Goal: Information Seeking & Learning: Learn about a topic

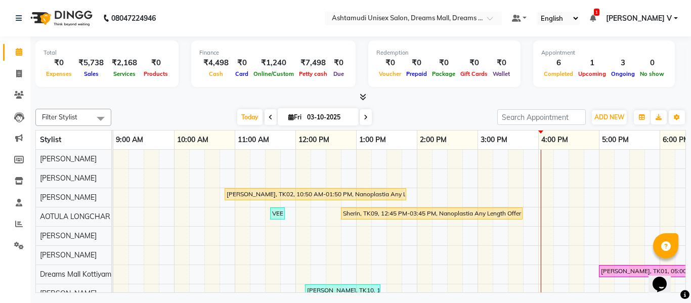
click at [213, 31] on nav "08047224946 Select Location × Ashtamudi Unisex Salon, Dreams Mall, Dreams Mall …" at bounding box center [345, 18] width 691 height 36
click at [21, 74] on icon at bounding box center [19, 74] width 6 height 8
select select "service"
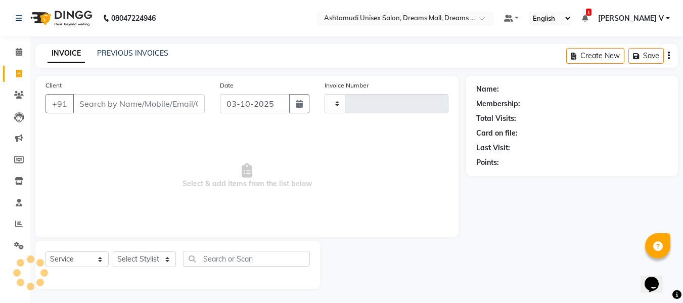
type input "4629"
select select "7264"
click at [16, 42] on li "Calendar" at bounding box center [15, 52] width 30 height 22
click at [19, 53] on icon at bounding box center [19, 52] width 7 height 8
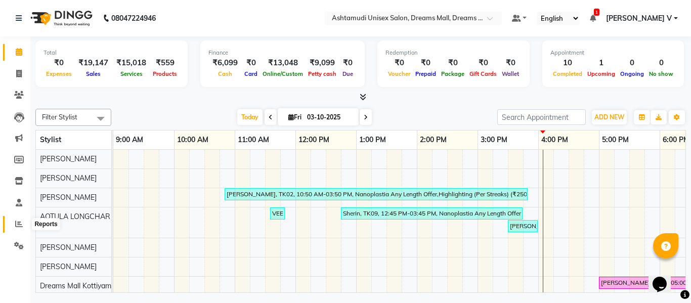
click at [17, 219] on span at bounding box center [19, 225] width 18 height 12
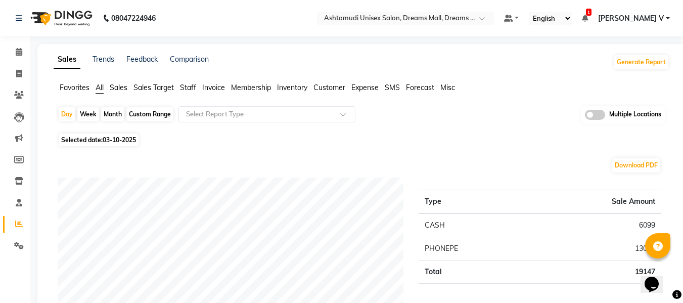
click at [596, 114] on span at bounding box center [595, 115] width 20 height 10
click at [585, 116] on input "checkbox" at bounding box center [585, 116] width 0 height 0
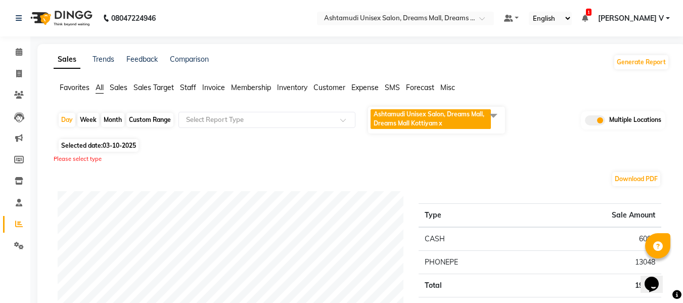
click at [458, 122] on span "Ashtamudi Unisex Salon, Dreams Mall, Dreams Mall Kottiyam x" at bounding box center [431, 119] width 120 height 20
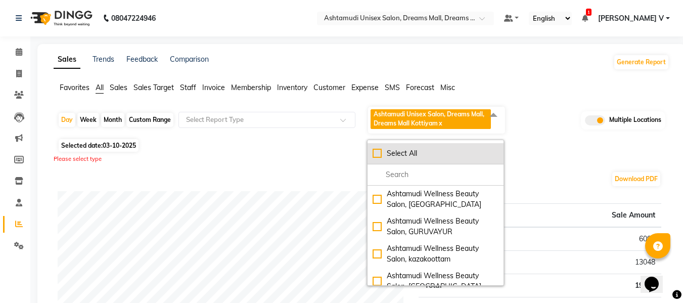
click at [427, 152] on div "Select All" at bounding box center [436, 153] width 126 height 11
checkbox input "true"
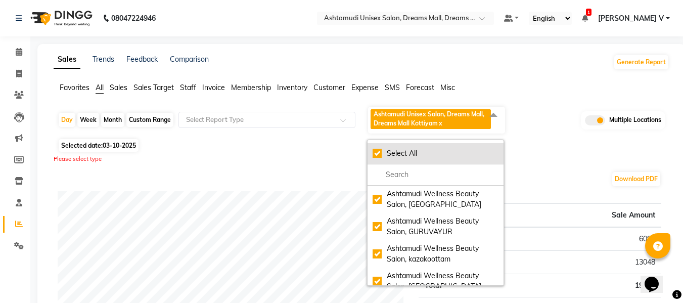
checkbox input "true"
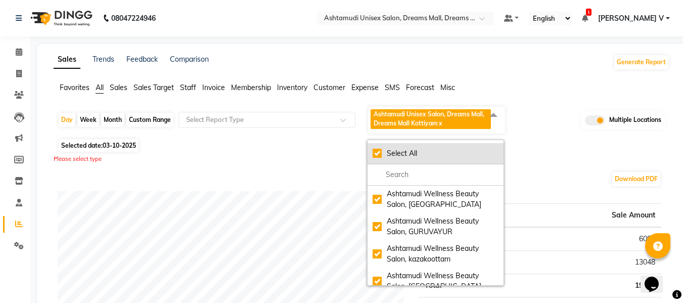
checkbox input "true"
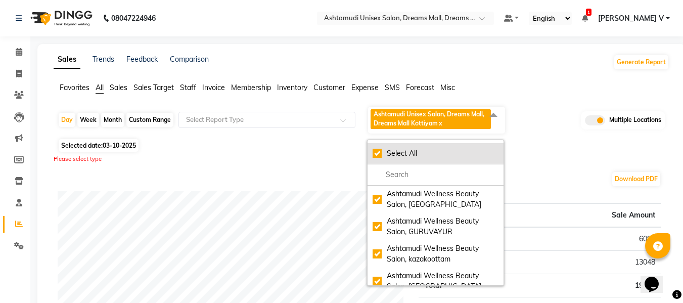
checkbox input "true"
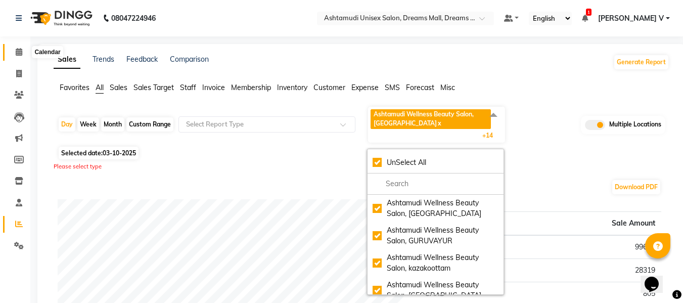
click at [24, 51] on span at bounding box center [19, 53] width 18 height 12
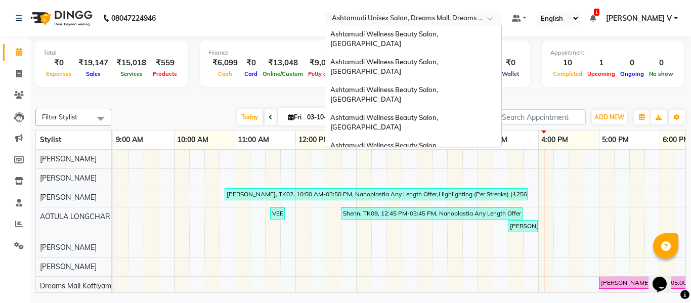
click at [476, 16] on input "text" at bounding box center [403, 19] width 147 height 10
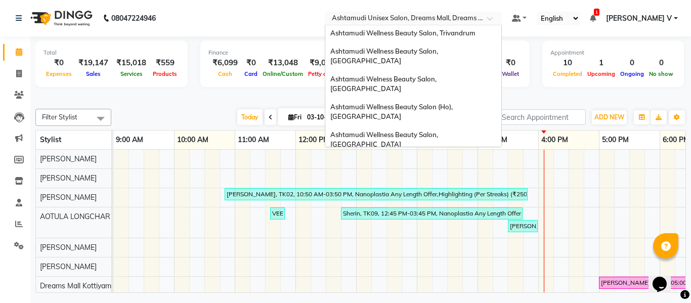
click at [440, 204] on span "Ashtamudi Wellness Beauty Salon, [GEOGRAPHIC_DATA]" at bounding box center [384, 213] width 109 height 18
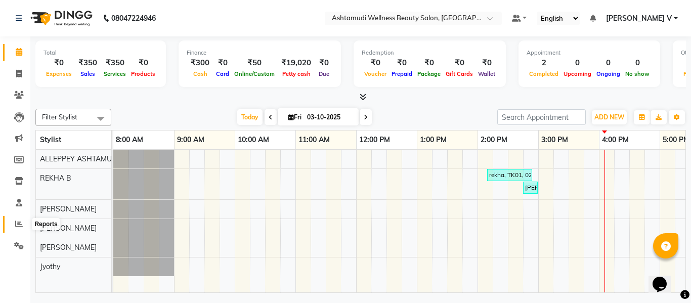
click at [24, 225] on span at bounding box center [19, 225] width 18 height 12
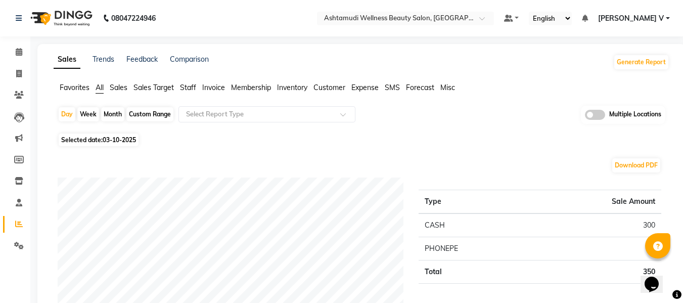
click at [140, 112] on div "Custom Range" at bounding box center [149, 114] width 47 height 14
select select "10"
select select "2025"
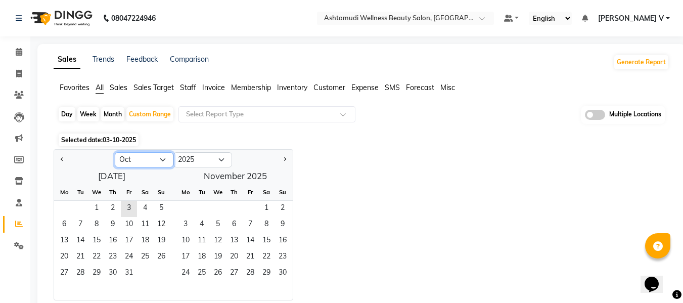
click at [138, 163] on select "Jan Feb Mar Apr May Jun Jul Aug Sep Oct Nov Dec" at bounding box center [144, 159] width 59 height 15
click at [115, 152] on select "Jan Feb Mar Apr May Jun Jul Aug Sep Oct Nov Dec" at bounding box center [144, 159] width 59 height 15
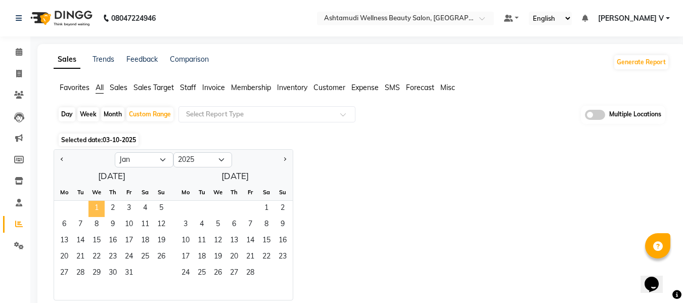
click at [94, 208] on span "1" at bounding box center [97, 209] width 16 height 16
click at [156, 159] on select "Jan Feb Mar Apr May Jun Jul Aug Sep Oct Nov Dec" at bounding box center [144, 159] width 59 height 15
select select "9"
click at [115, 152] on select "Jan Feb Mar Apr May Jun Jul Aug Sep Oct Nov Dec" at bounding box center [144, 159] width 59 height 15
click at [83, 272] on span "30" at bounding box center [80, 274] width 16 height 16
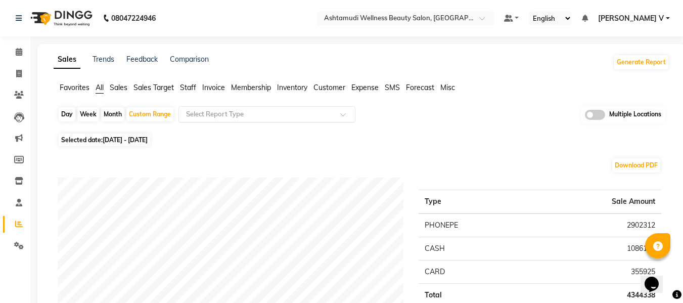
click at [205, 115] on input "text" at bounding box center [257, 114] width 146 height 10
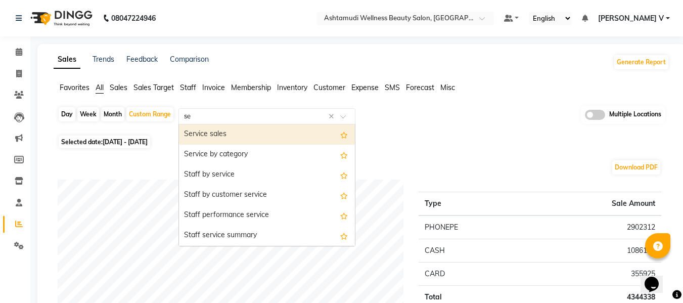
type input "ser"
click at [244, 134] on div "Service sales" at bounding box center [267, 134] width 176 height 20
select select "full_report"
select select "csv"
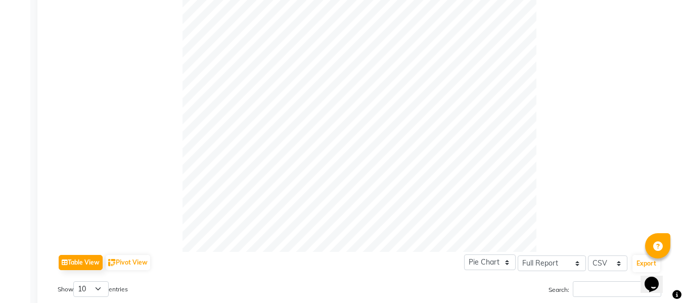
scroll to position [506, 0]
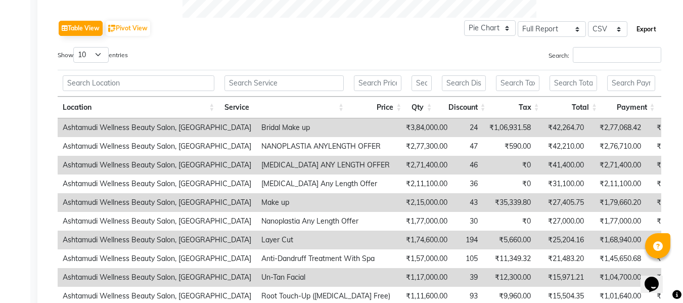
click at [649, 29] on button "Export" at bounding box center [647, 29] width 28 height 17
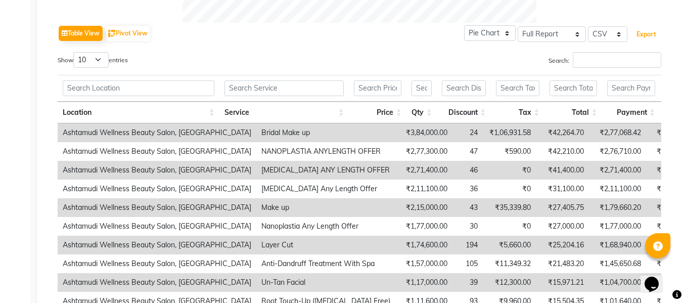
scroll to position [499, 0]
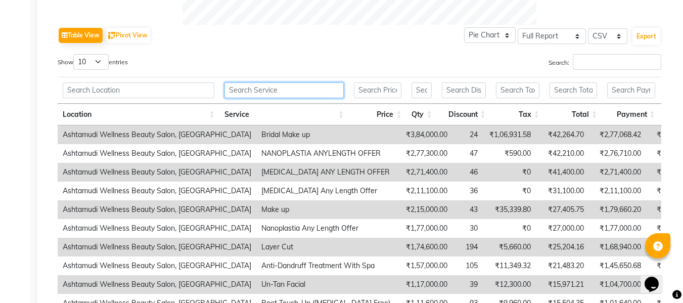
click at [270, 93] on input "text" at bounding box center [284, 90] width 119 height 16
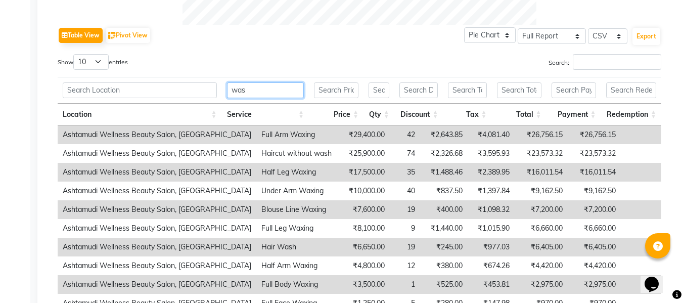
scroll to position [443, 0]
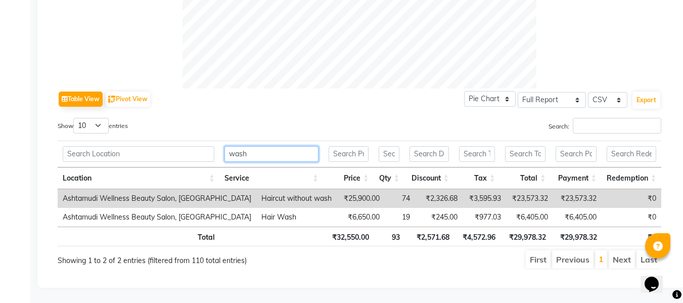
type input "wash"
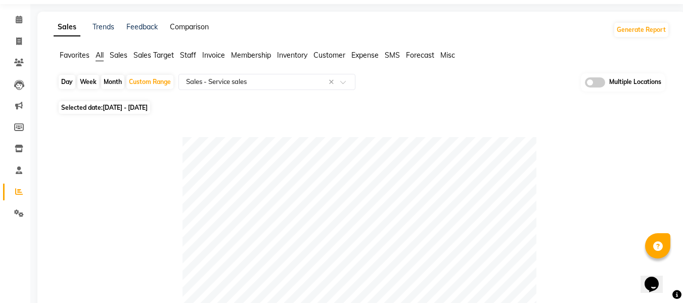
scroll to position [0, 0]
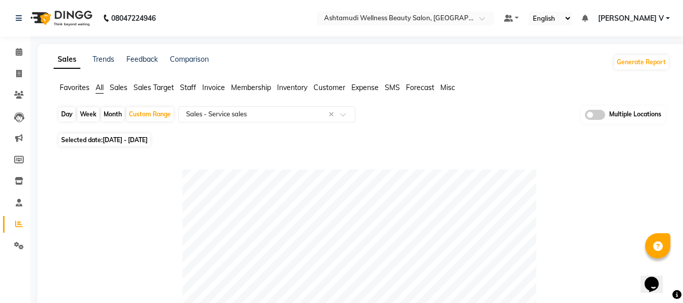
click at [599, 117] on span at bounding box center [595, 115] width 20 height 10
click at [585, 116] on input "checkbox" at bounding box center [585, 116] width 0 height 0
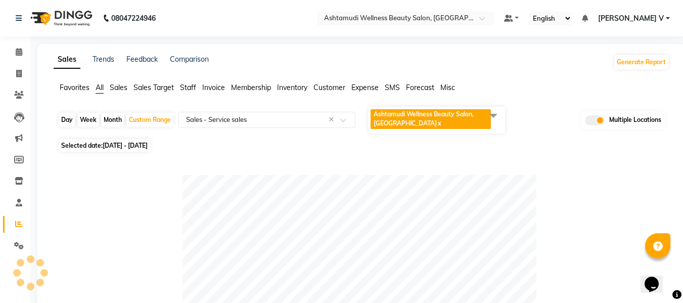
click at [372, 120] on span "Ashtamudi Wellness Beauty Salon, Alappuzha x" at bounding box center [431, 119] width 120 height 20
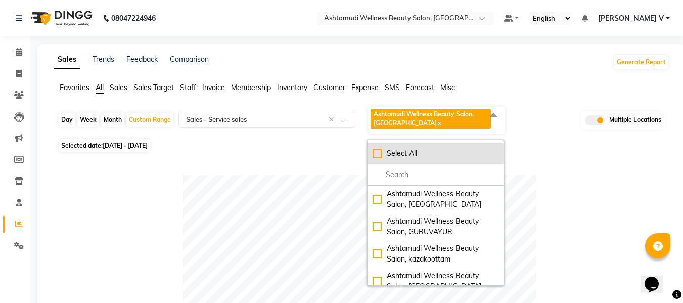
click at [410, 156] on div "Select All" at bounding box center [436, 153] width 126 height 11
checkbox input "true"
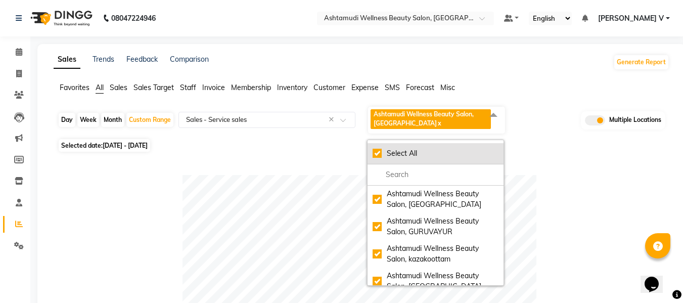
checkbox input "true"
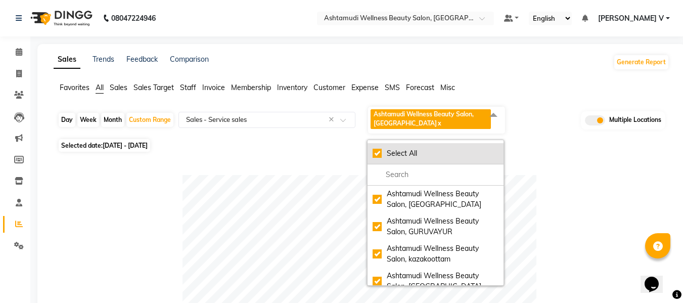
checkbox input "true"
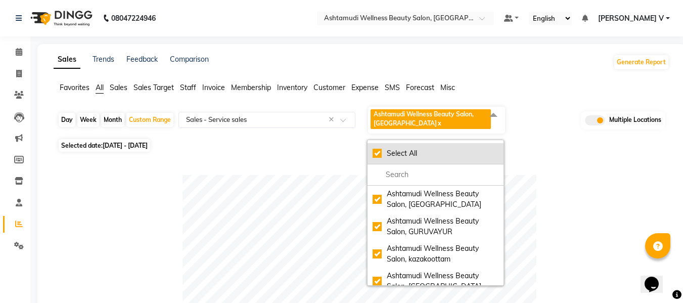
checkbox input "true"
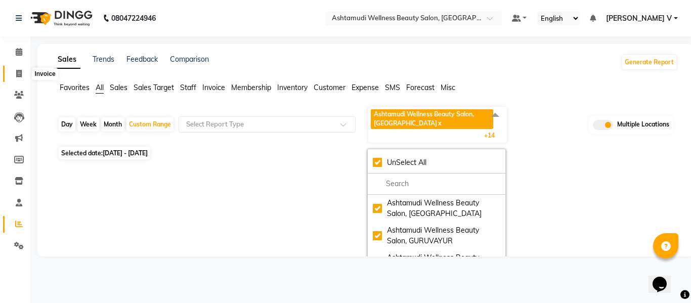
click at [22, 71] on span at bounding box center [19, 74] width 18 height 12
select select "4626"
select select "service"
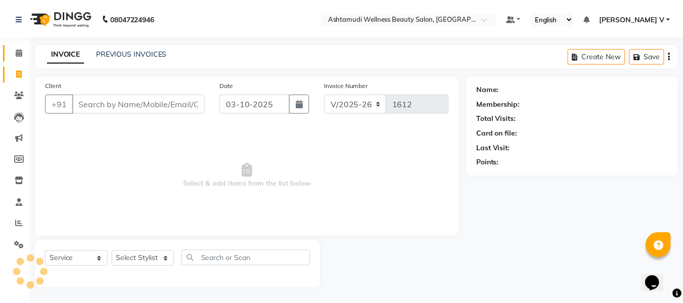
scroll to position [1, 0]
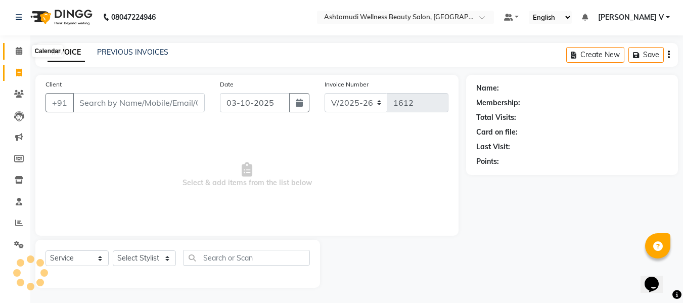
click at [19, 54] on icon at bounding box center [19, 51] width 7 height 8
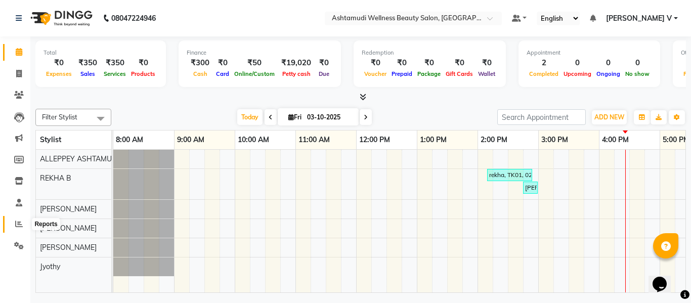
click at [20, 224] on icon at bounding box center [19, 224] width 8 height 8
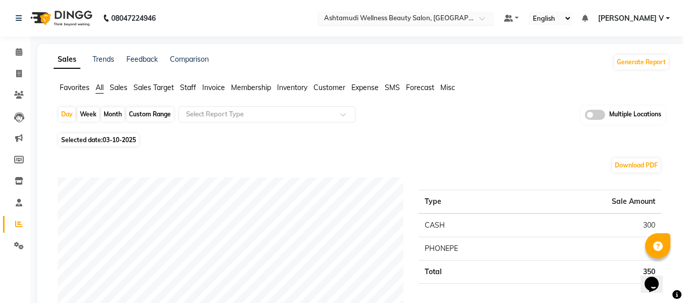
click at [445, 21] on input "text" at bounding box center [395, 19] width 147 height 10
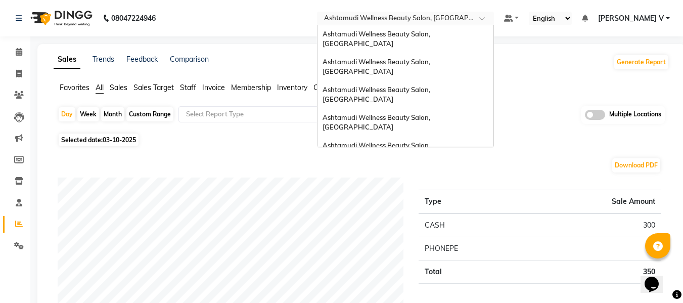
scroll to position [158, 0]
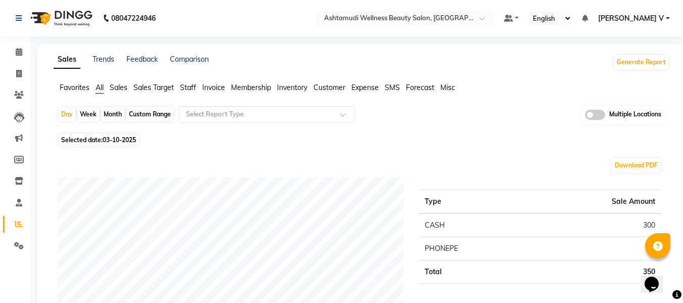
click at [601, 118] on span at bounding box center [595, 115] width 20 height 10
click at [585, 116] on input "checkbox" at bounding box center [585, 116] width 0 height 0
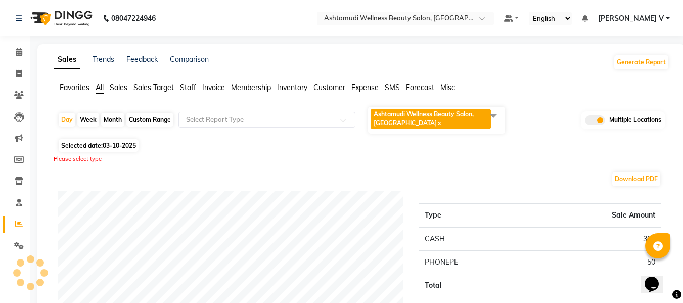
click at [456, 134] on div "Ashtamudi Wellness Beauty Salon, Alappuzha x" at bounding box center [435, 120] width 137 height 29
click at [423, 126] on span "Ashtamudi Wellness Beauty Salon, Alappuzha x" at bounding box center [431, 119] width 120 height 20
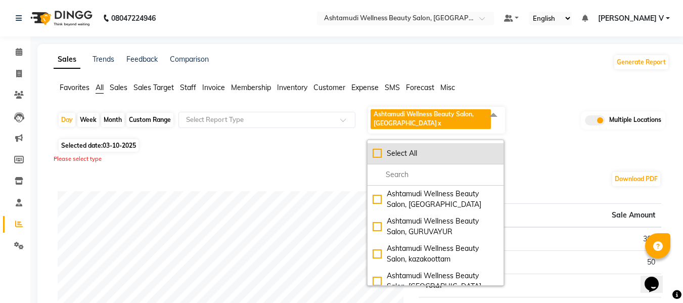
click at [405, 152] on div "Select All" at bounding box center [436, 153] width 126 height 11
checkbox input "true"
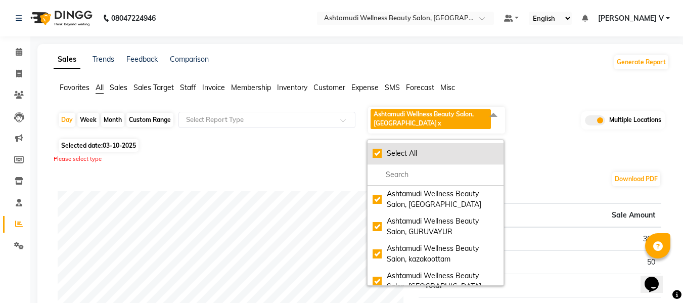
checkbox input "true"
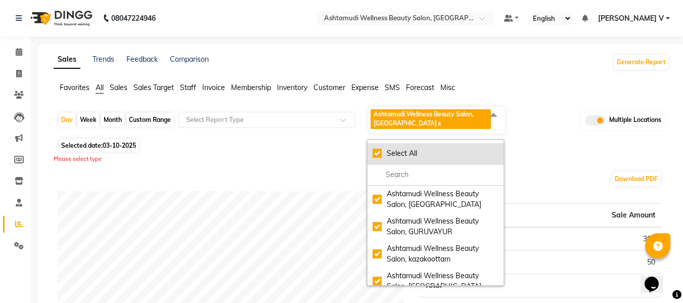
checkbox input "true"
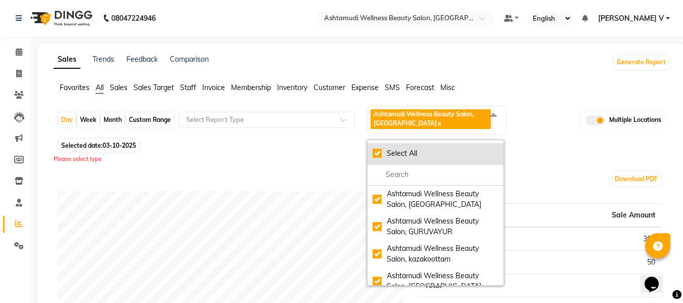
checkbox input "true"
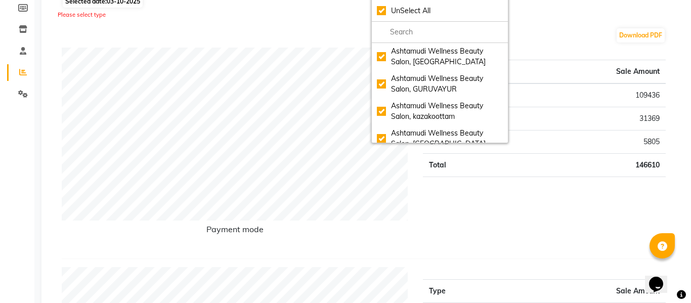
scroll to position [0, 0]
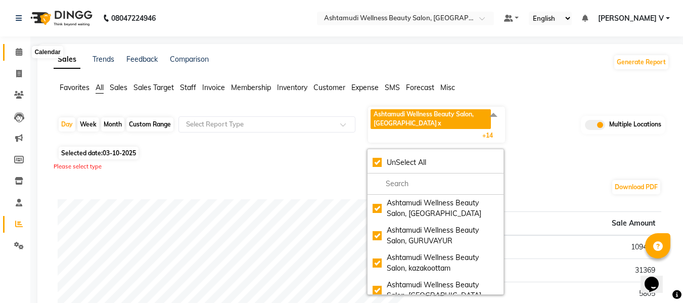
click at [18, 54] on icon at bounding box center [19, 52] width 7 height 8
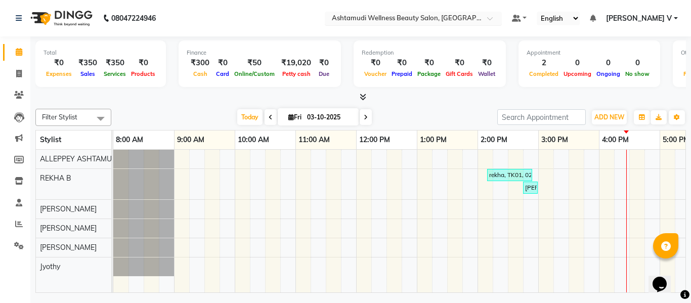
click at [476, 17] on input "text" at bounding box center [403, 19] width 147 height 10
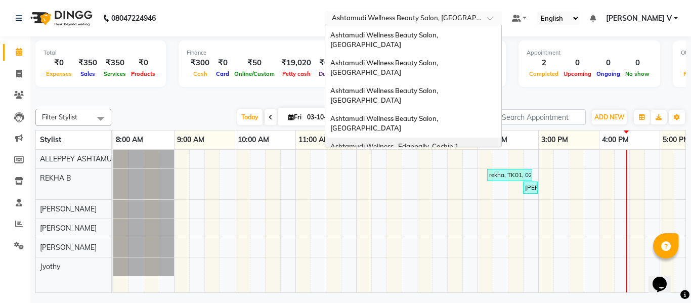
scroll to position [51, 0]
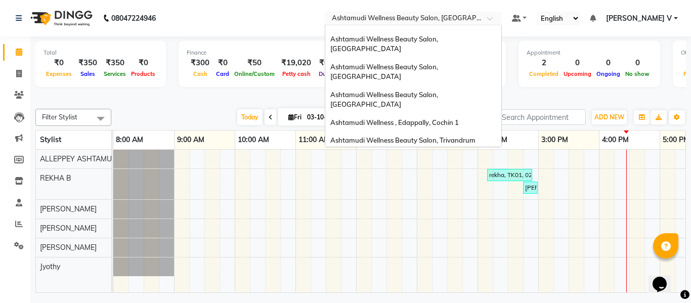
click at [438, 182] on span "Ashtamudi Welness Beauty Salon, [GEOGRAPHIC_DATA]" at bounding box center [384, 191] width 108 height 18
